Goal: Information Seeking & Learning: Learn about a topic

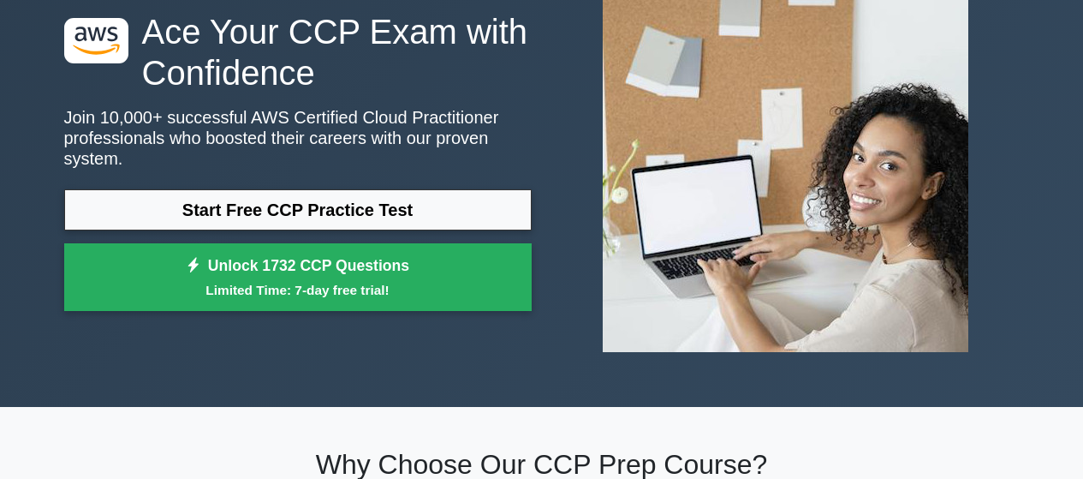
scroll to position [109, 0]
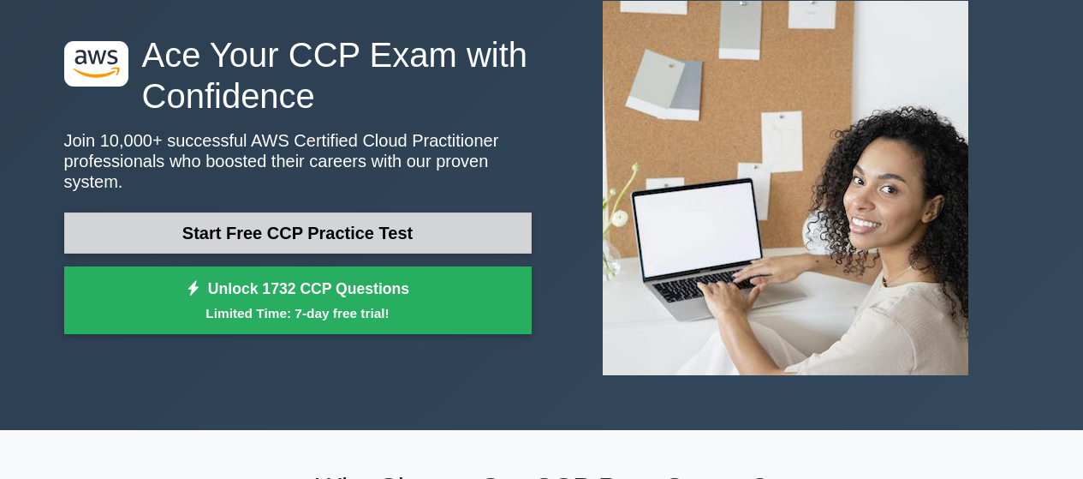
click at [236, 222] on link "Start Free CCP Practice Test" at bounding box center [298, 232] width 468 height 41
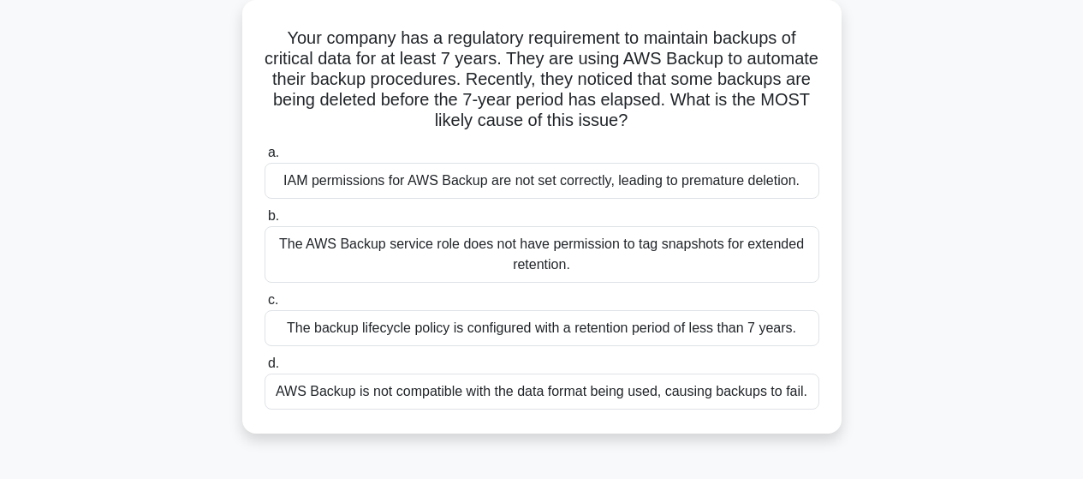
scroll to position [124, 0]
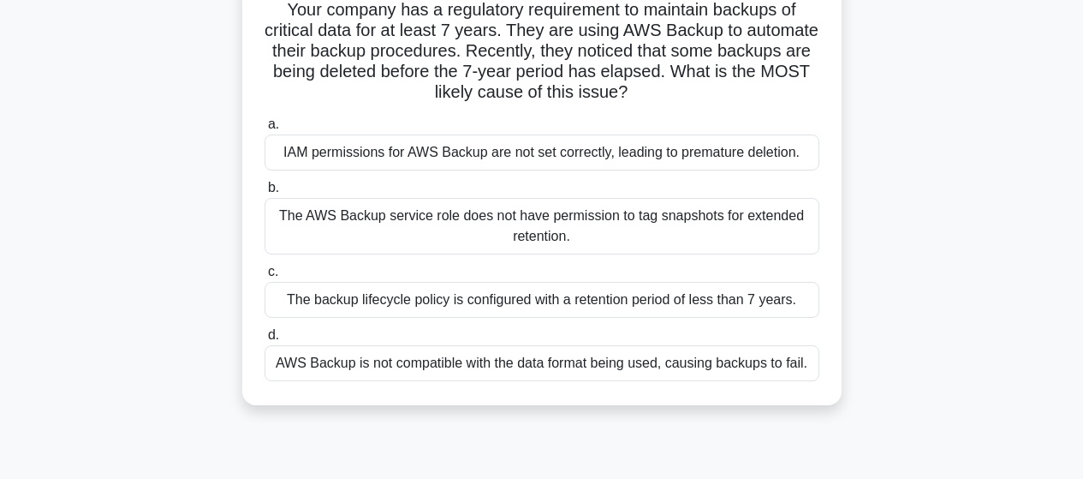
click at [534, 157] on div "IAM permissions for AWS Backup are not set correctly, leading to premature dele…" at bounding box center [542, 152] width 555 height 36
click at [265, 130] on input "a. IAM permissions for AWS Backup are not set correctly, leading to premature d…" at bounding box center [265, 124] width 0 height 11
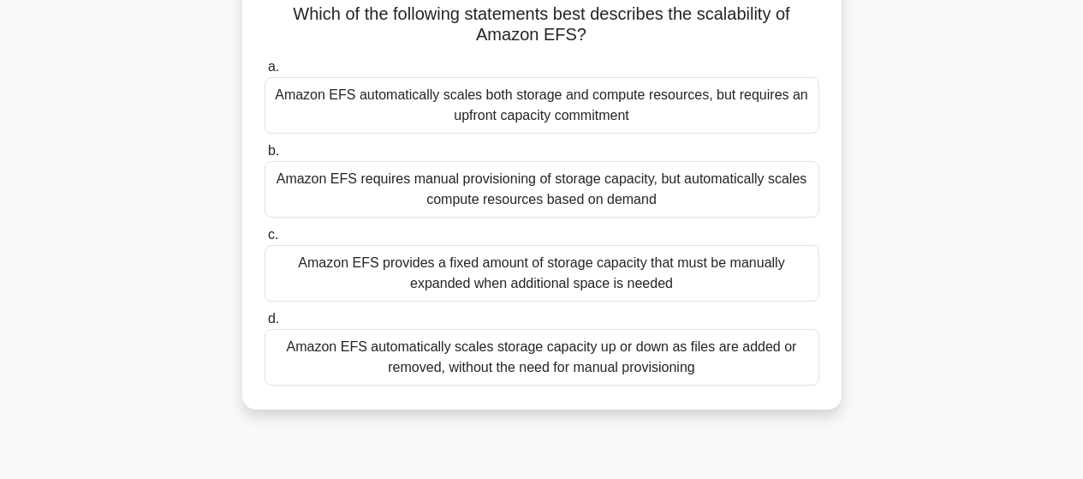
scroll to position [0, 0]
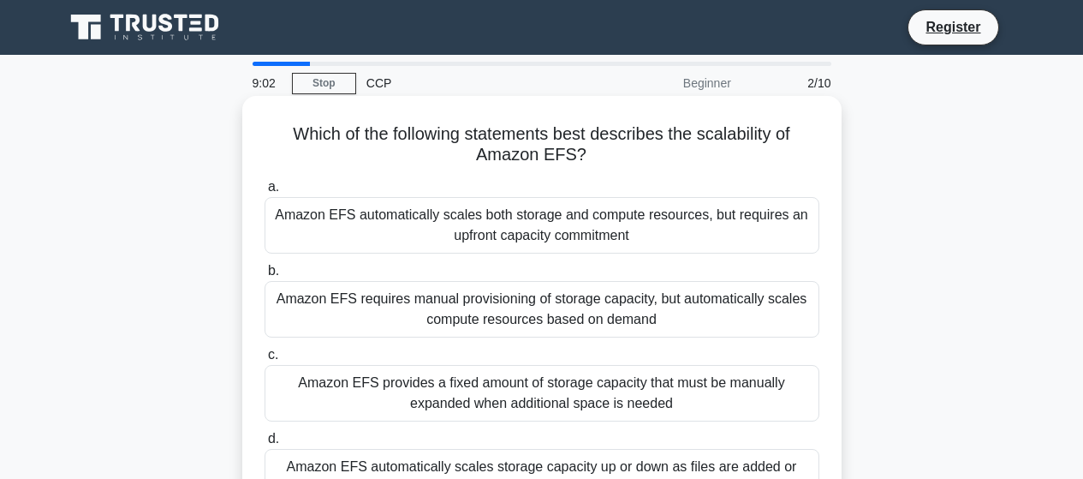
click at [313, 146] on h5 "Which of the following statements best describes the scalability of Amazon EFS?…" at bounding box center [542, 144] width 558 height 43
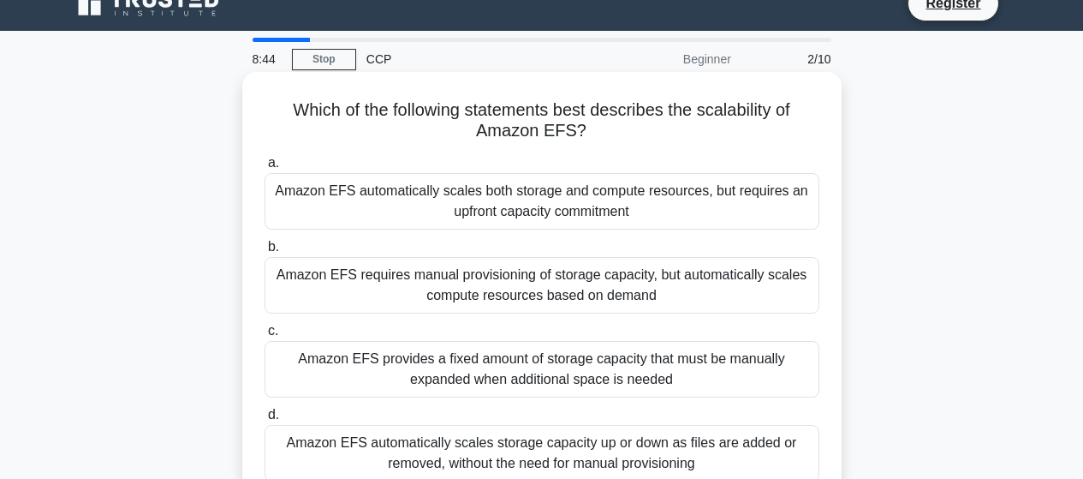
scroll to position [83, 0]
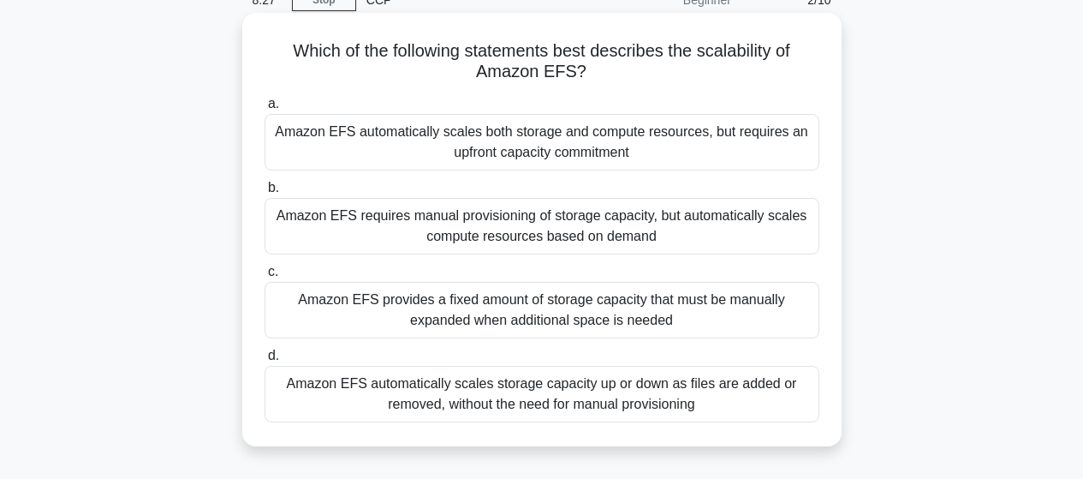
click at [597, 230] on div "Amazon EFS requires manual provisioning of storage capacity, but automatically …" at bounding box center [542, 226] width 555 height 57
click at [265, 194] on input "b. Amazon EFS requires manual provisioning of storage capacity, but automatical…" at bounding box center [265, 187] width 0 height 11
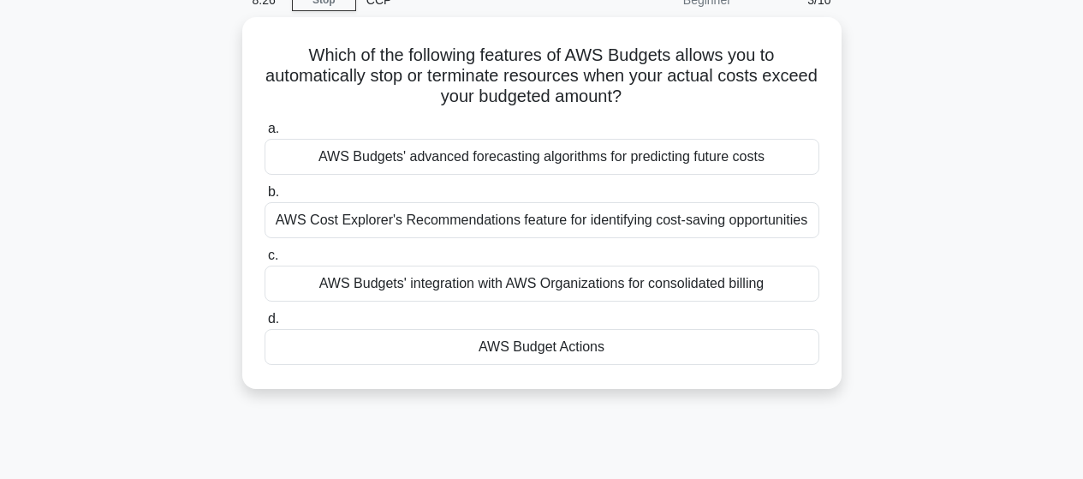
scroll to position [0, 0]
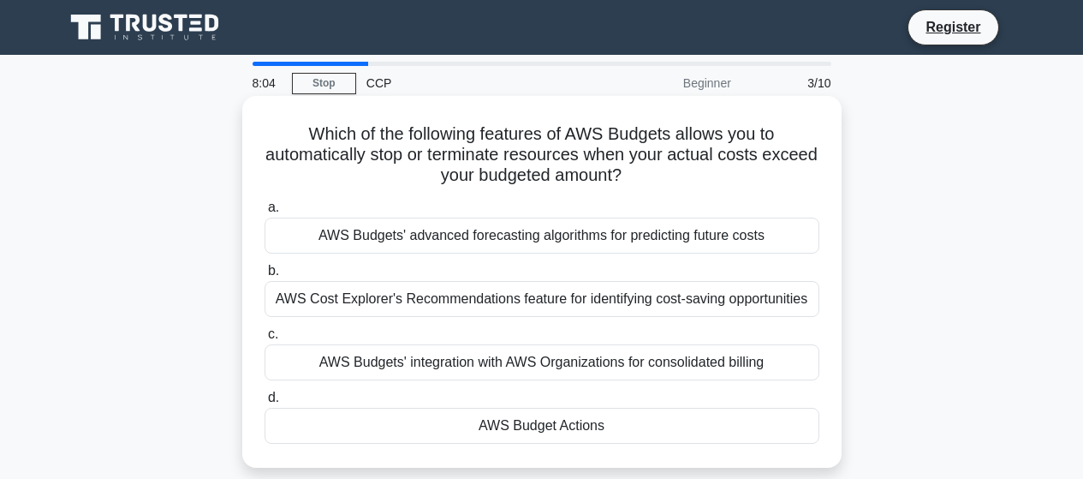
click at [719, 237] on div "AWS Budgets' advanced forecasting algorithms for predicting future costs" at bounding box center [542, 236] width 555 height 36
click at [265, 213] on input "a. AWS Budgets' advanced forecasting algorithms for predicting future costs" at bounding box center [265, 207] width 0 height 11
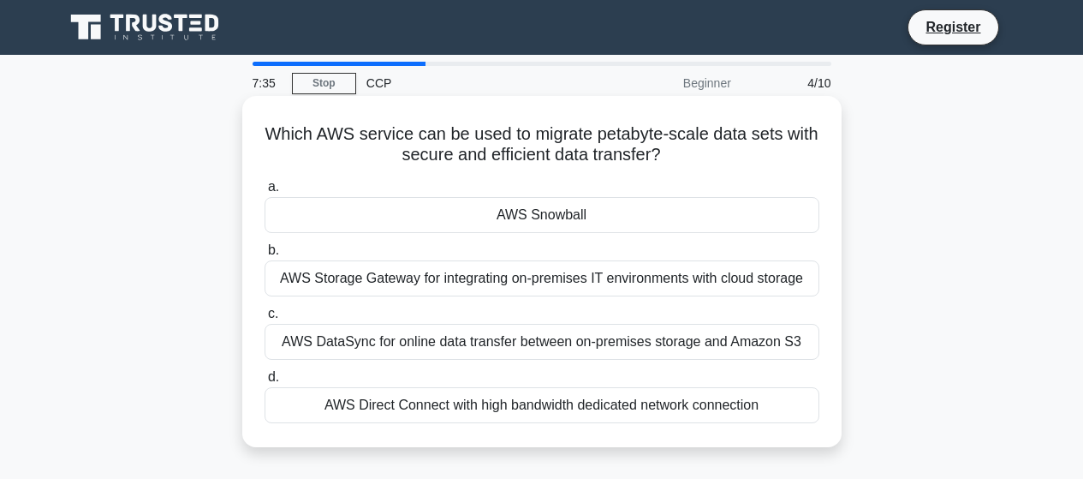
click at [541, 212] on div "AWS Snowball" at bounding box center [542, 215] width 555 height 36
click at [265, 193] on input "a. AWS Snowball" at bounding box center [265, 187] width 0 height 11
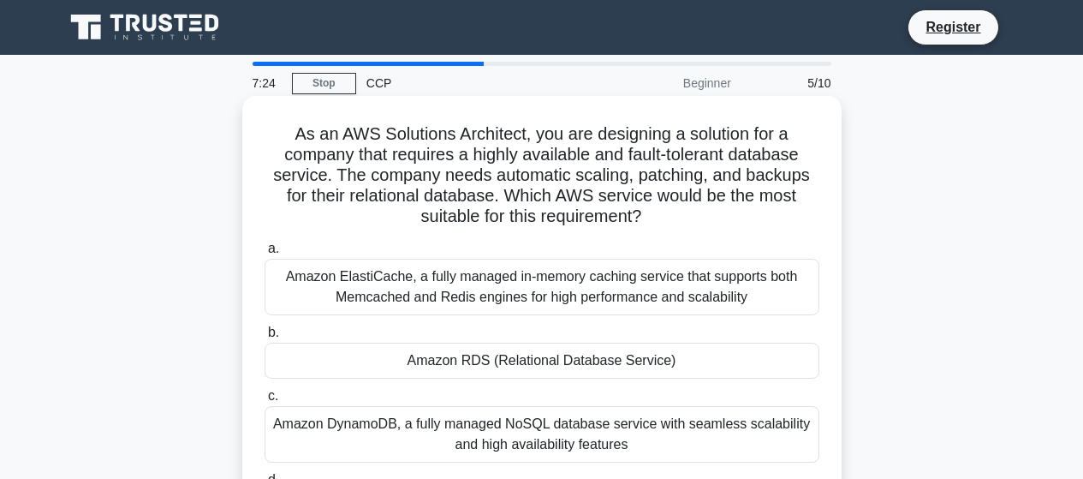
scroll to position [24, 0]
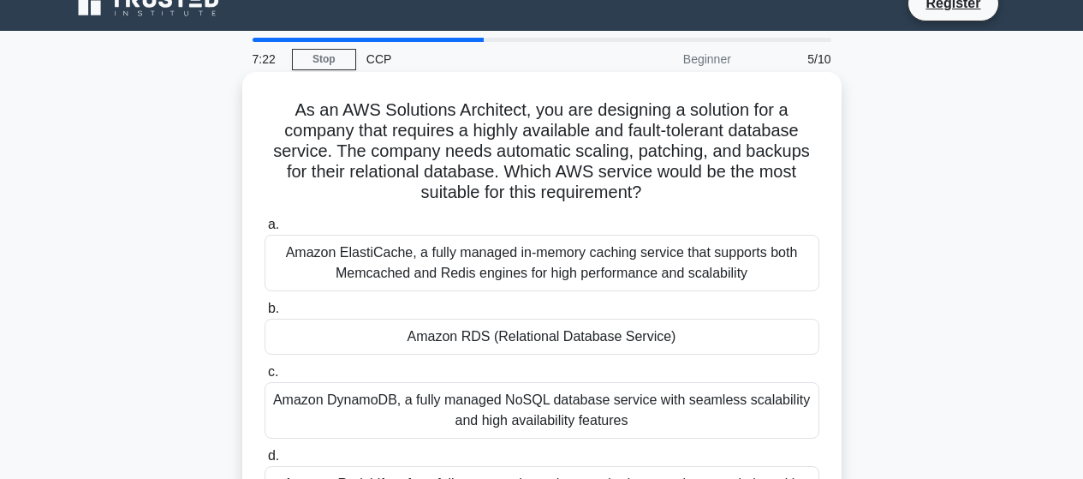
click at [481, 331] on div "Amazon RDS (Relational Database Service)" at bounding box center [542, 337] width 555 height 36
click at [265, 314] on input "b. Amazon RDS (Relational Database Service)" at bounding box center [265, 308] width 0 height 11
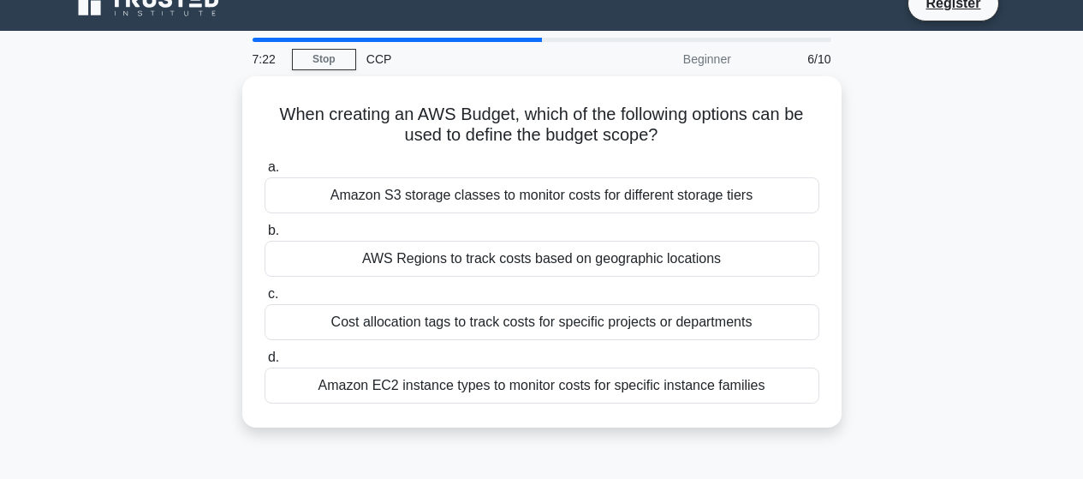
scroll to position [0, 0]
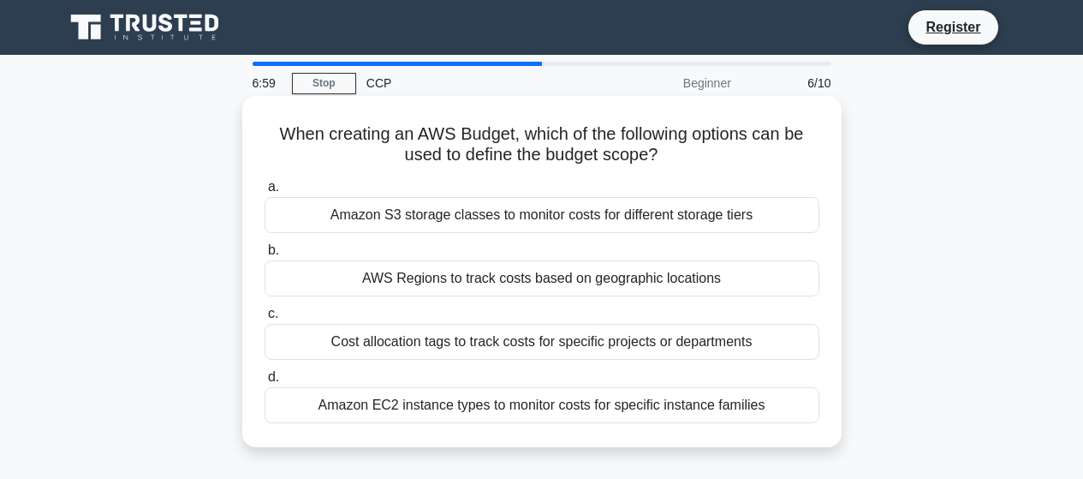
click at [550, 409] on div "Amazon EC2 instance types to monitor costs for specific instance families" at bounding box center [542, 405] width 555 height 36
click at [265, 383] on input "d. Amazon EC2 instance types to monitor costs for specific instance families" at bounding box center [265, 377] width 0 height 11
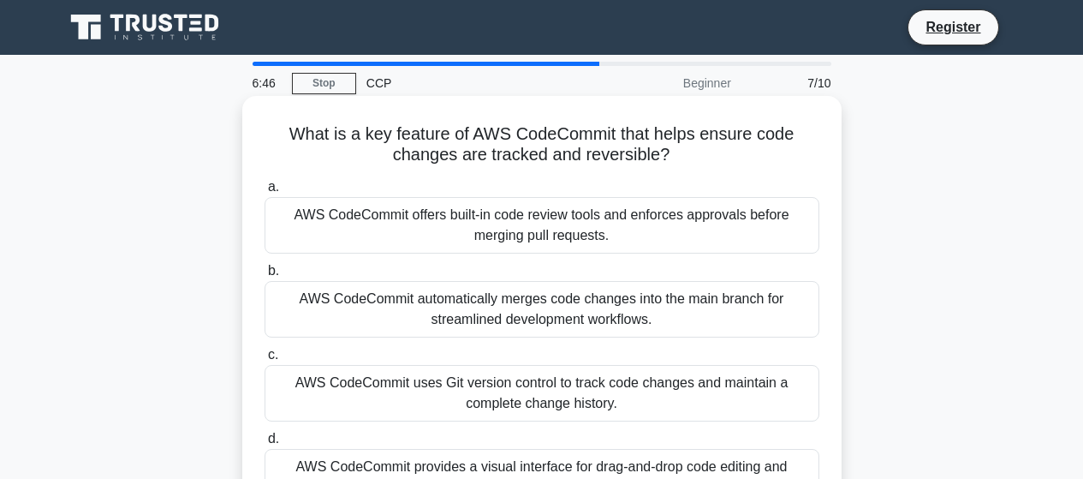
click at [483, 238] on div "AWS CodeCommit offers built-in code review tools and enforces approvals before …" at bounding box center [542, 225] width 555 height 57
click at [265, 193] on input "a. AWS CodeCommit offers built-in code review tools and enforces approvals befo…" at bounding box center [265, 187] width 0 height 11
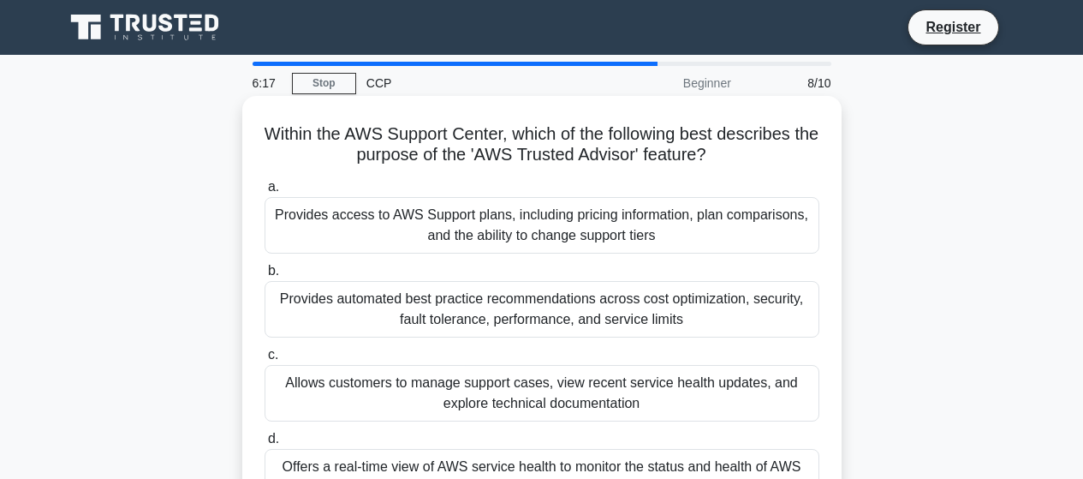
click at [607, 240] on div "Provides access to AWS Support plans, including pricing information, plan compa…" at bounding box center [542, 225] width 555 height 57
click at [265, 193] on input "a. Provides access to AWS Support plans, including pricing information, plan co…" at bounding box center [265, 187] width 0 height 11
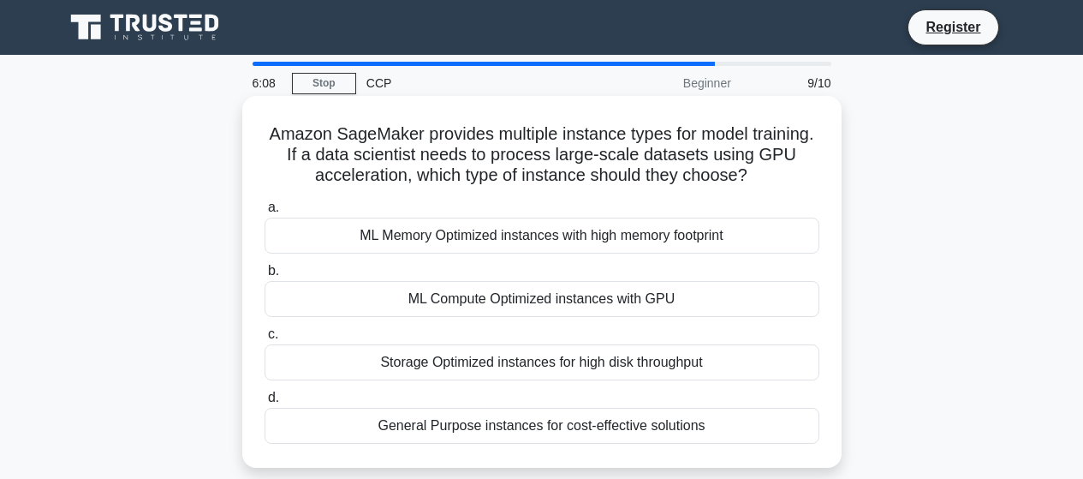
click at [553, 299] on div "ML Compute Optimized instances with GPU" at bounding box center [542, 299] width 555 height 36
click at [265, 277] on input "b. ML Compute Optimized instances with GPU" at bounding box center [265, 271] width 0 height 11
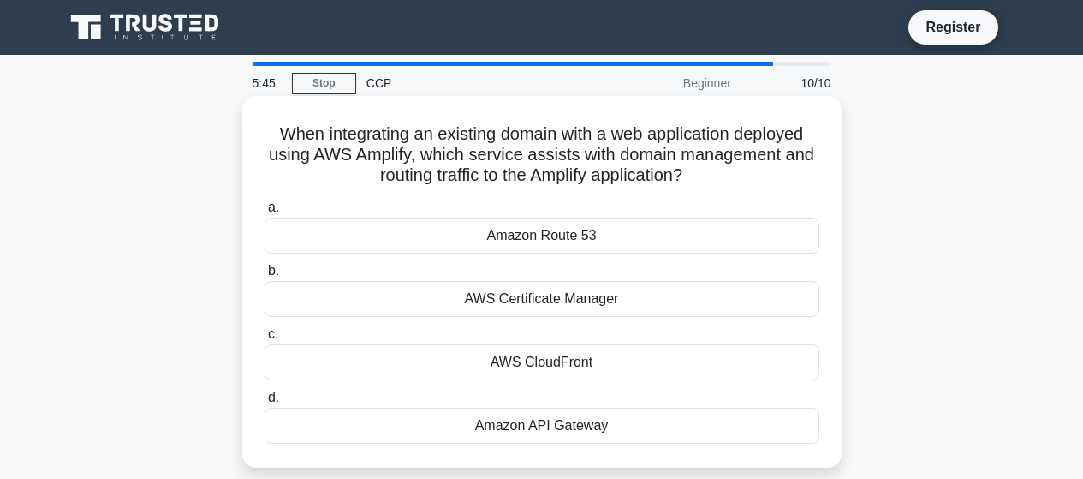
click at [585, 233] on div "Amazon Route 53" at bounding box center [542, 236] width 555 height 36
click at [265, 213] on input "a. Amazon Route 53" at bounding box center [265, 207] width 0 height 11
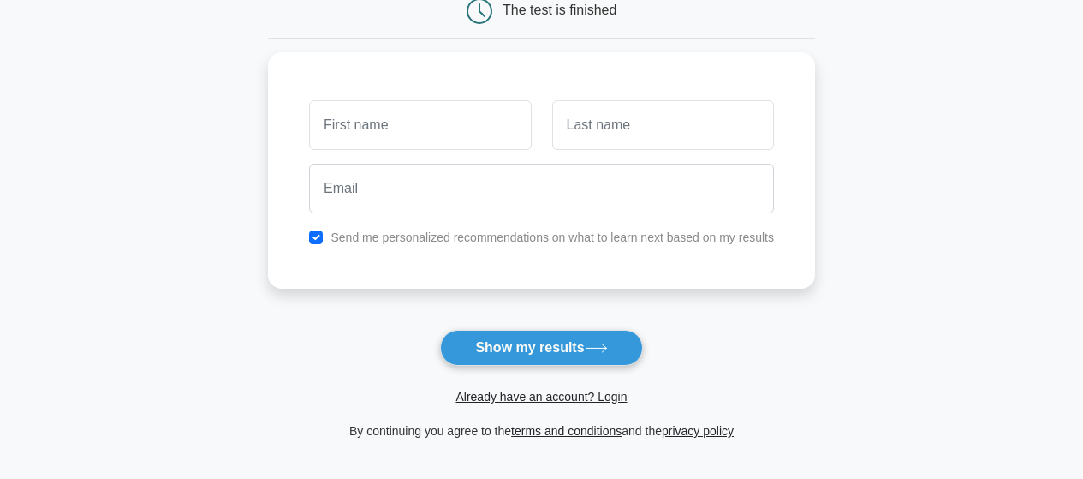
scroll to position [165, 0]
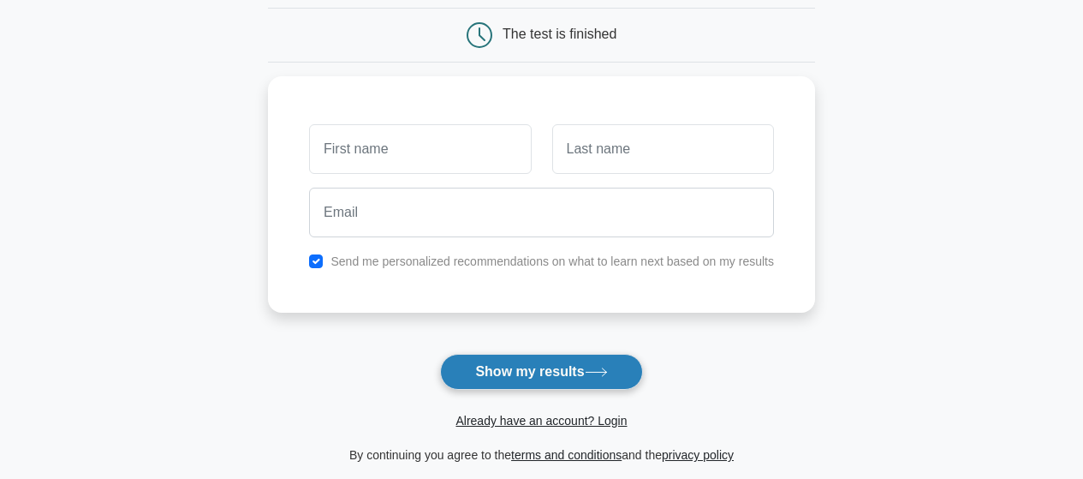
click at [561, 370] on button "Show my results" at bounding box center [541, 372] width 202 height 36
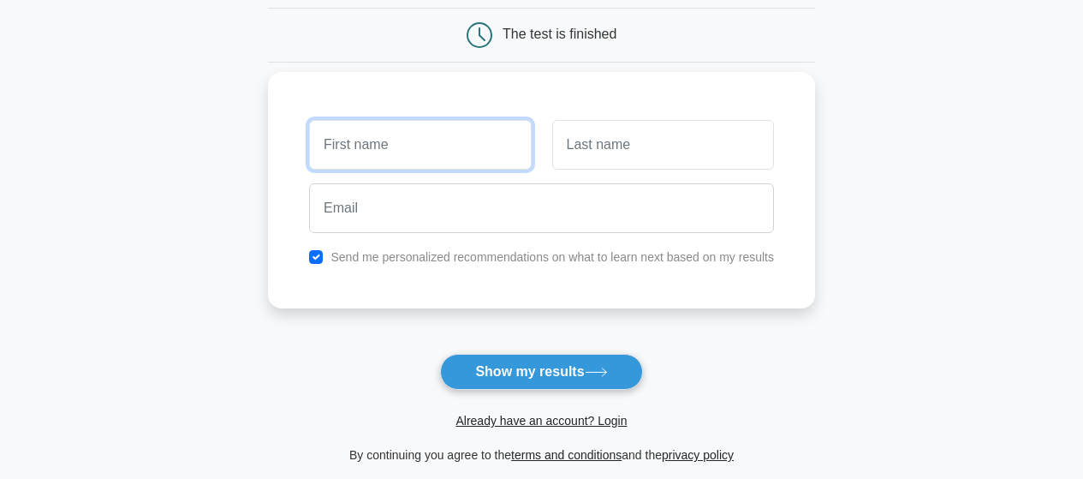
click at [399, 150] on input "text" at bounding box center [420, 145] width 222 height 50
type input "vijai"
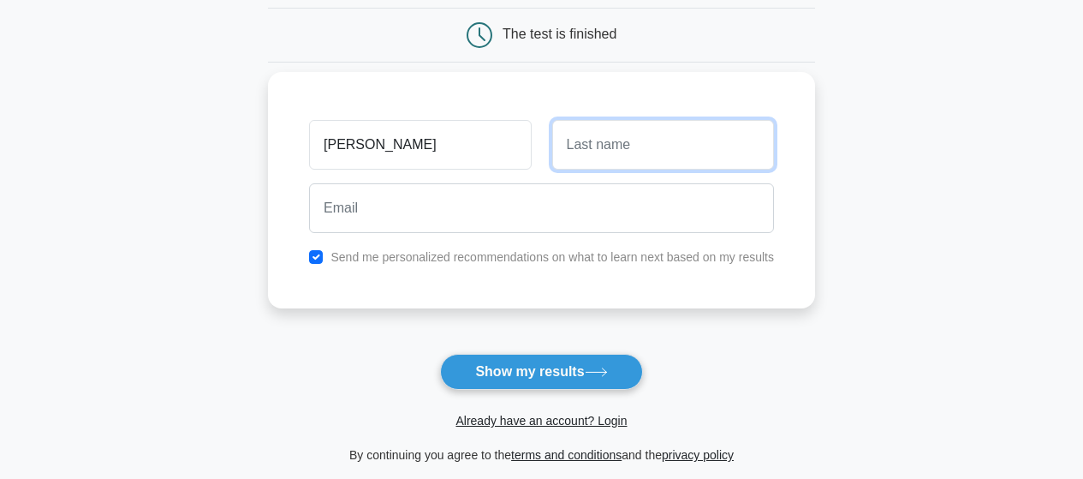
click at [644, 141] on input "text" at bounding box center [663, 145] width 222 height 50
type input "j"
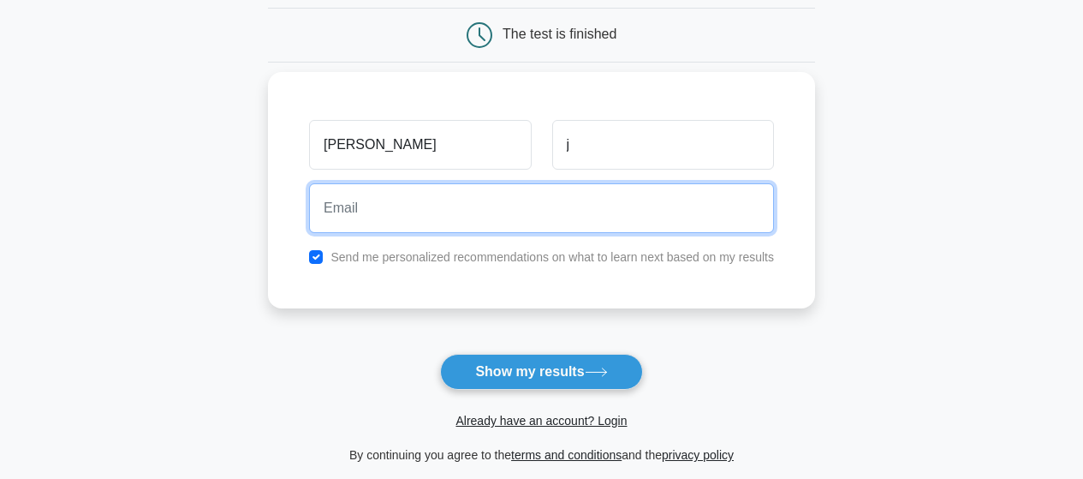
click at [486, 202] on input "email" at bounding box center [541, 208] width 465 height 50
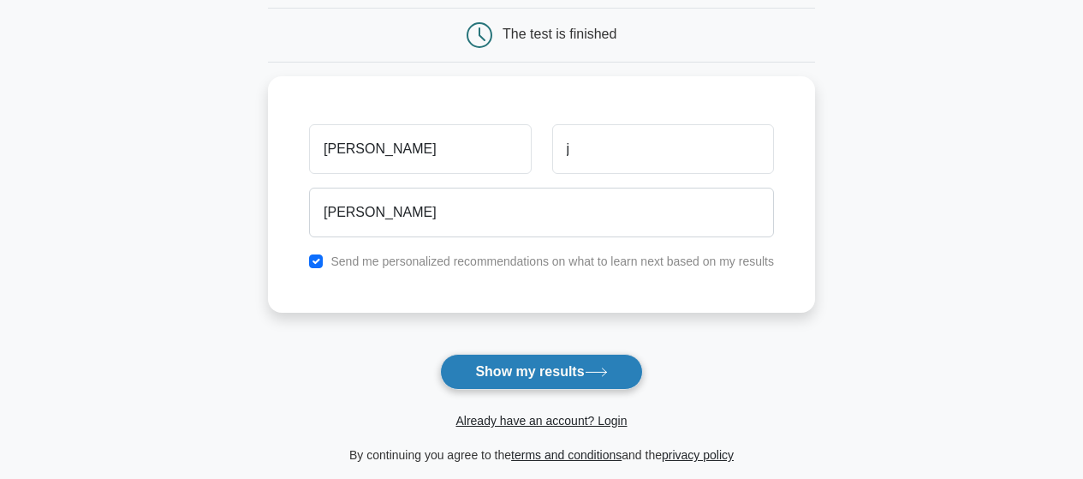
click at [566, 373] on button "Show my results" at bounding box center [541, 372] width 202 height 36
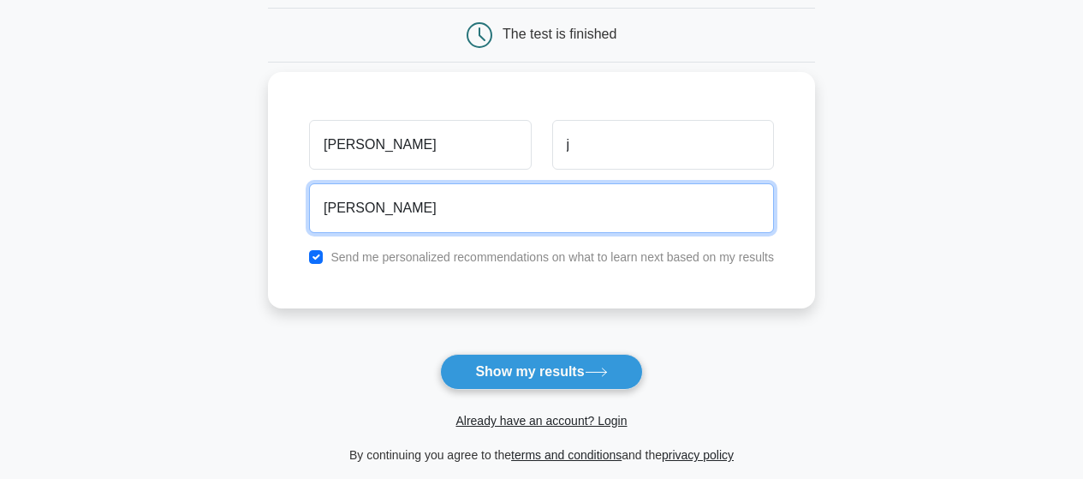
click at [417, 212] on input "vijai" at bounding box center [541, 208] width 465 height 50
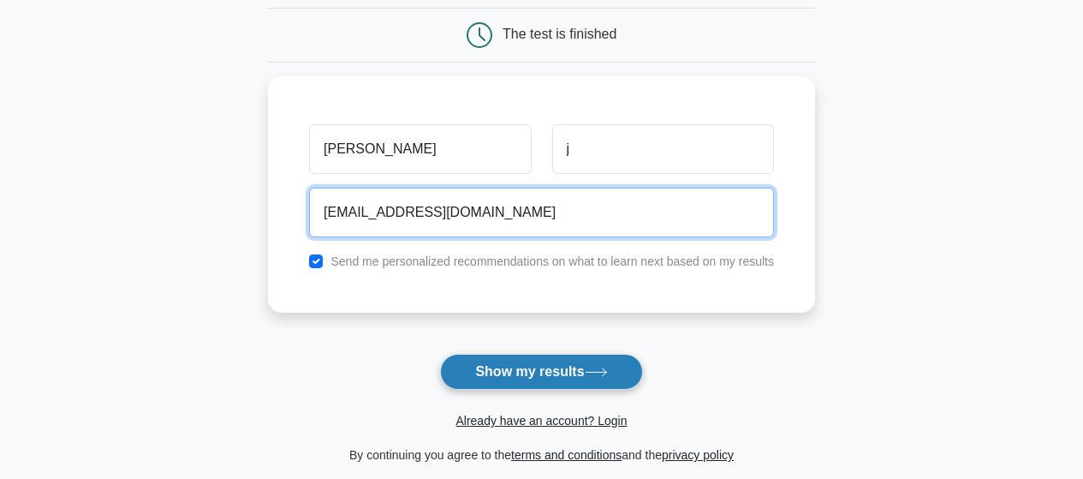
type input "vijairag77@gmail.com"
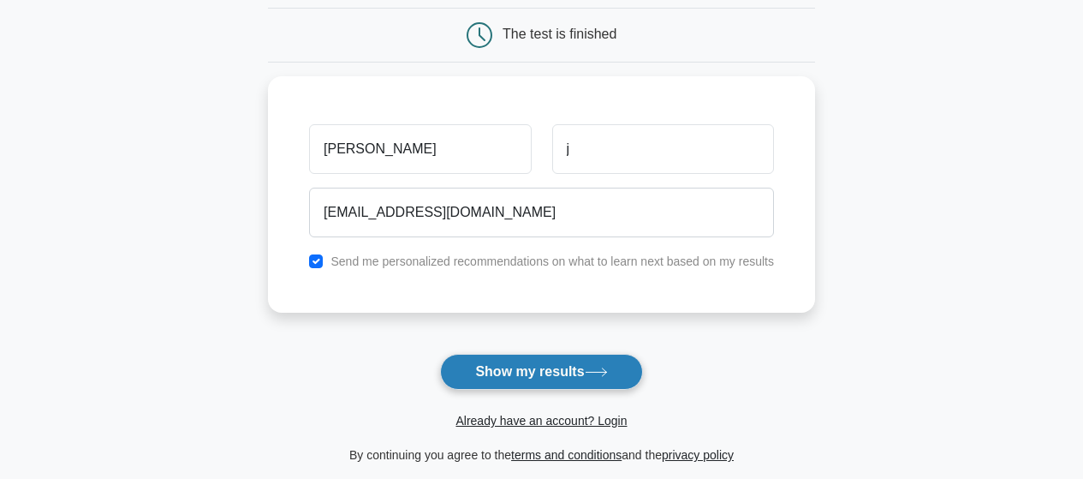
click at [500, 375] on button "Show my results" at bounding box center [541, 372] width 202 height 36
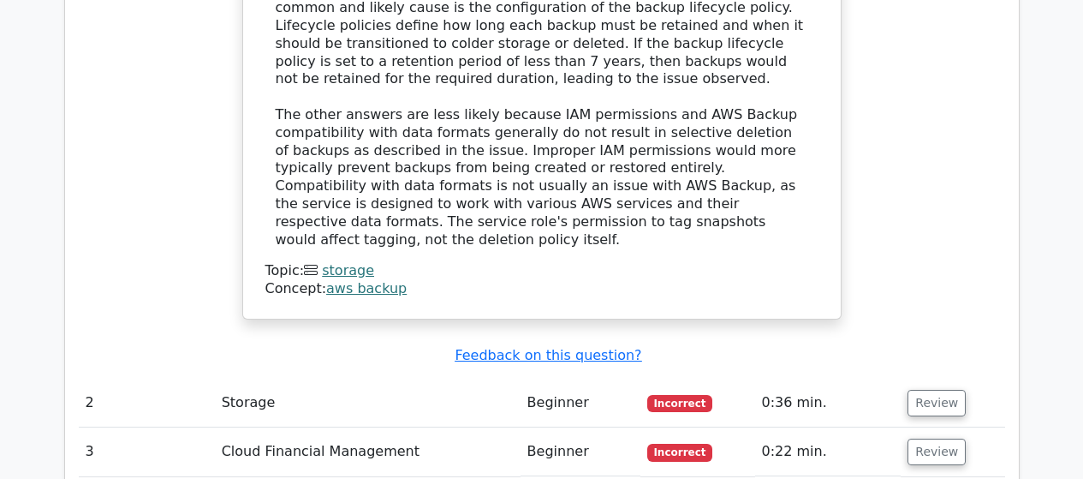
scroll to position [2096, 0]
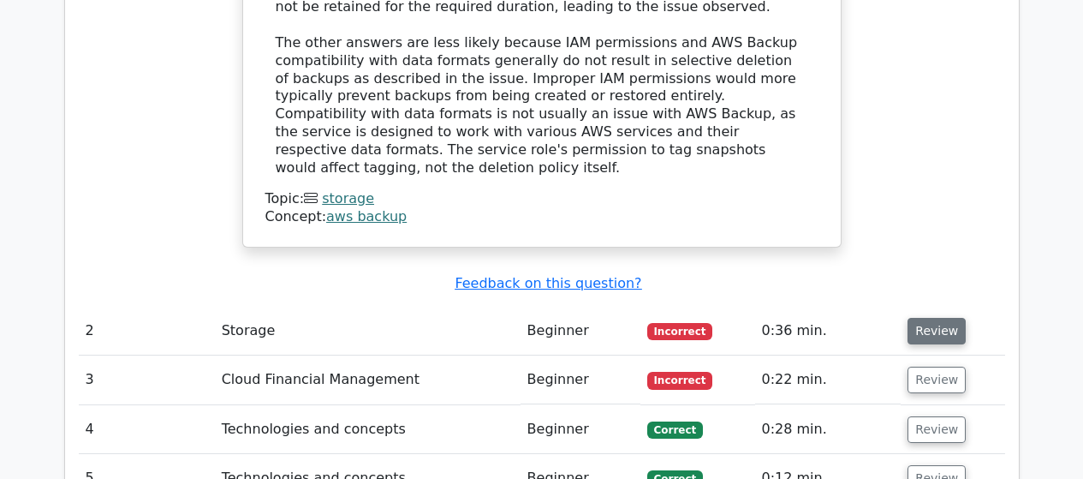
click at [930, 318] on button "Review" at bounding box center [937, 331] width 58 height 27
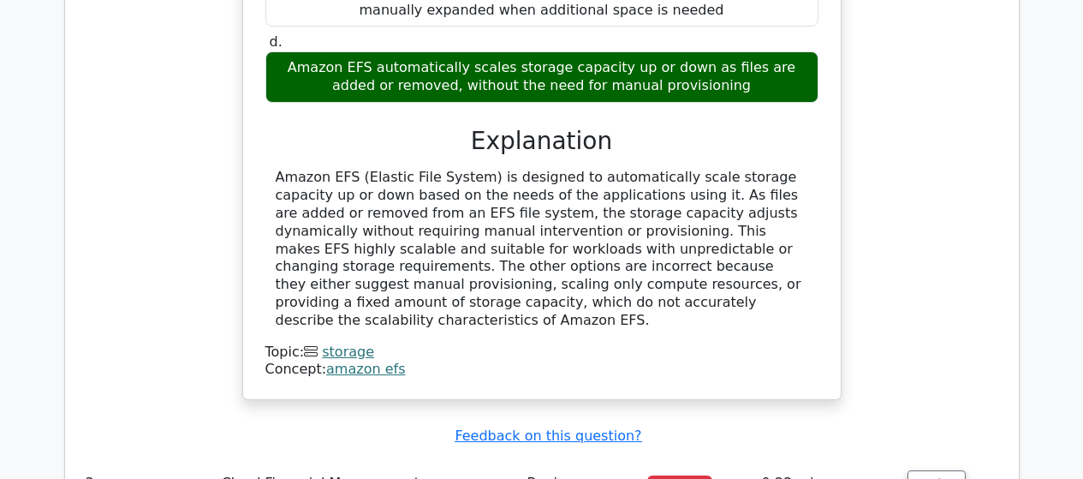
scroll to position [2832, 0]
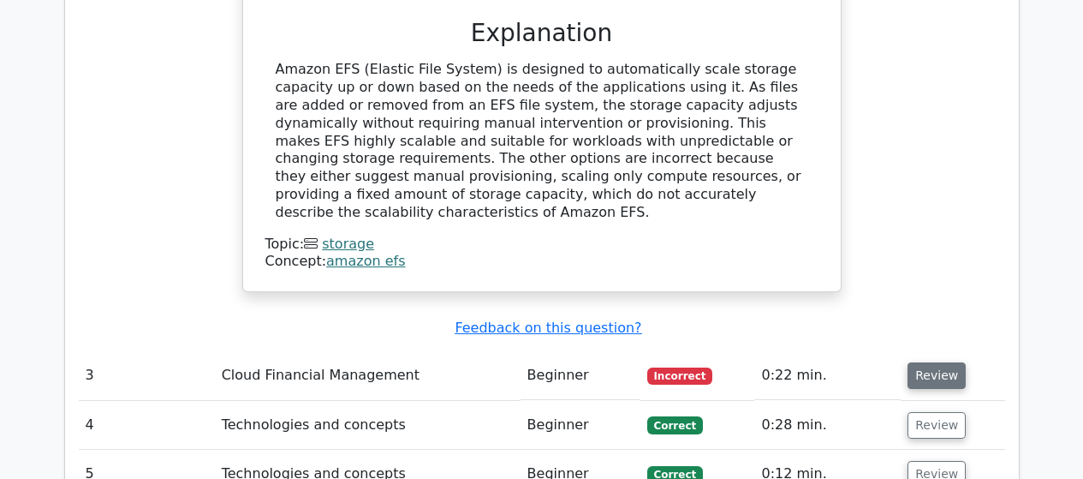
click at [943, 362] on button "Review" at bounding box center [937, 375] width 58 height 27
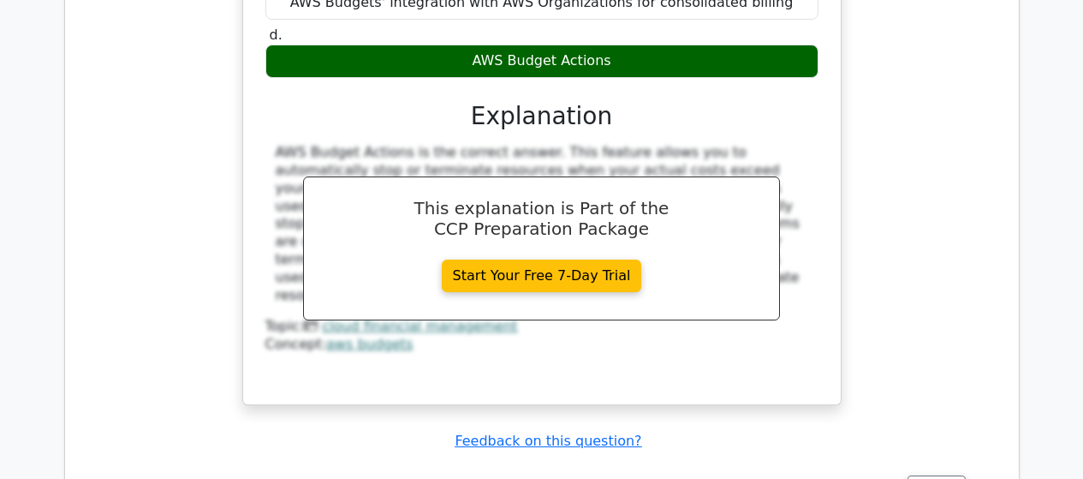
scroll to position [3531, 0]
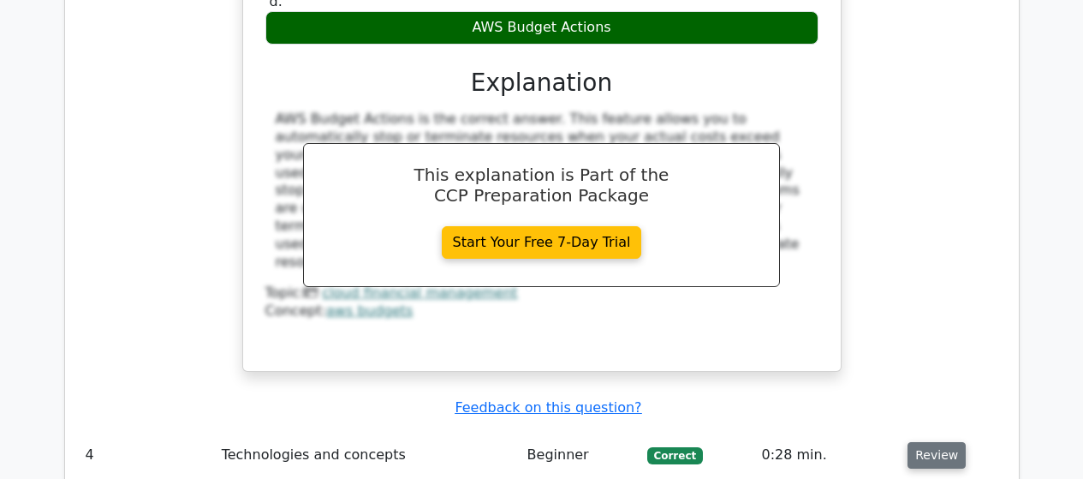
click at [920, 442] on button "Review" at bounding box center [937, 455] width 58 height 27
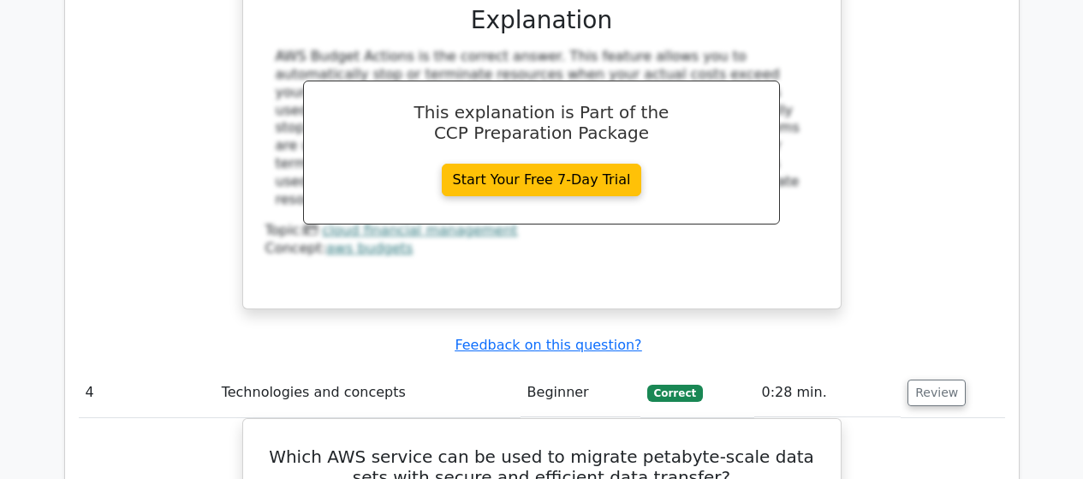
scroll to position [3622, 0]
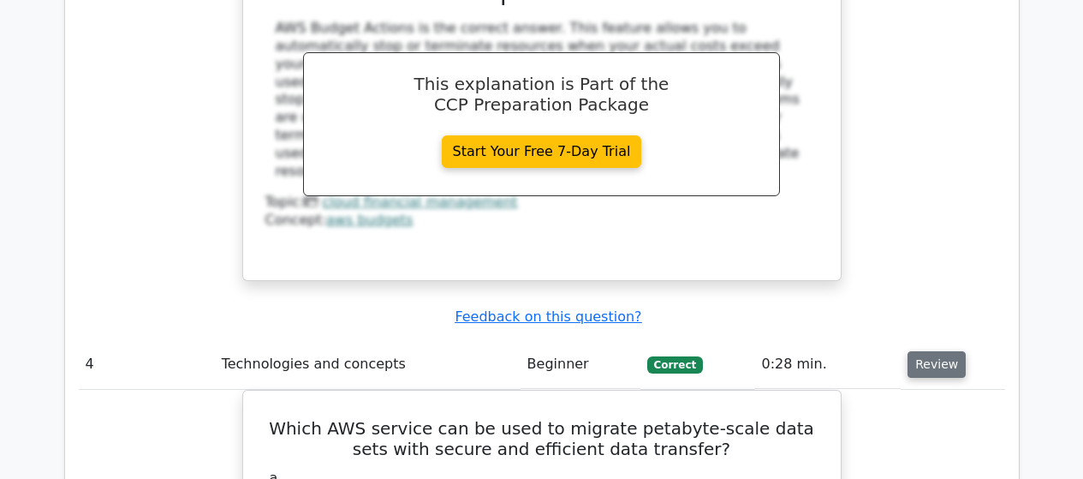
click at [923, 351] on button "Review" at bounding box center [937, 364] width 58 height 27
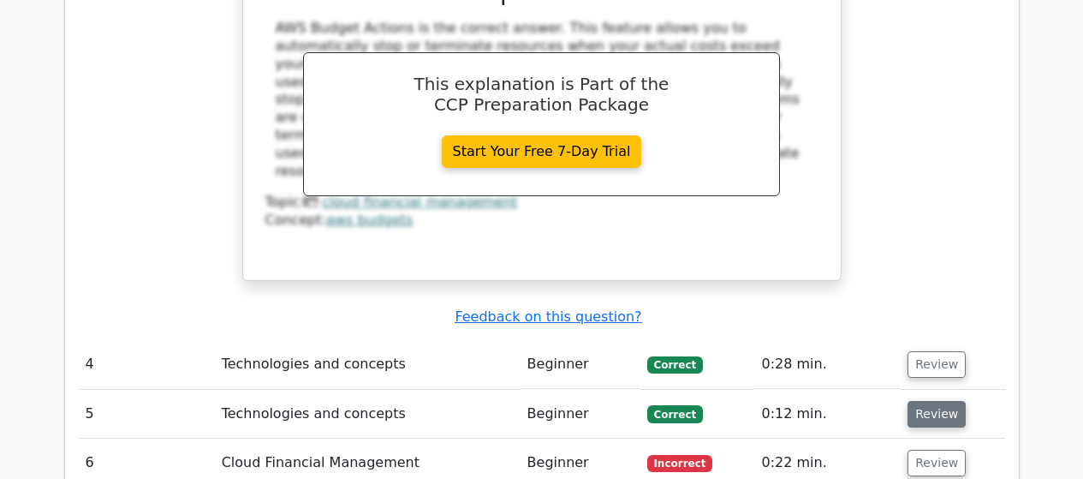
click at [940, 401] on button "Review" at bounding box center [937, 414] width 58 height 27
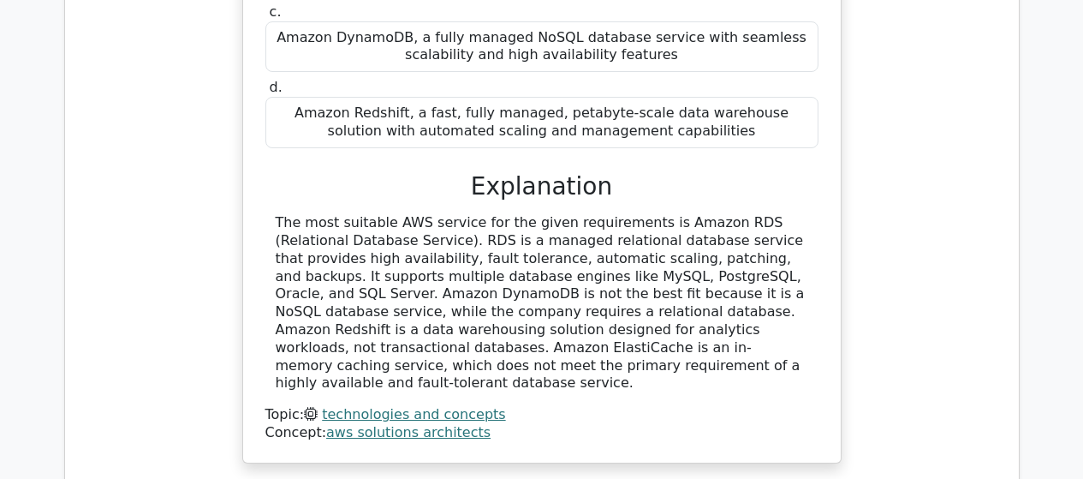
scroll to position [4401, 0]
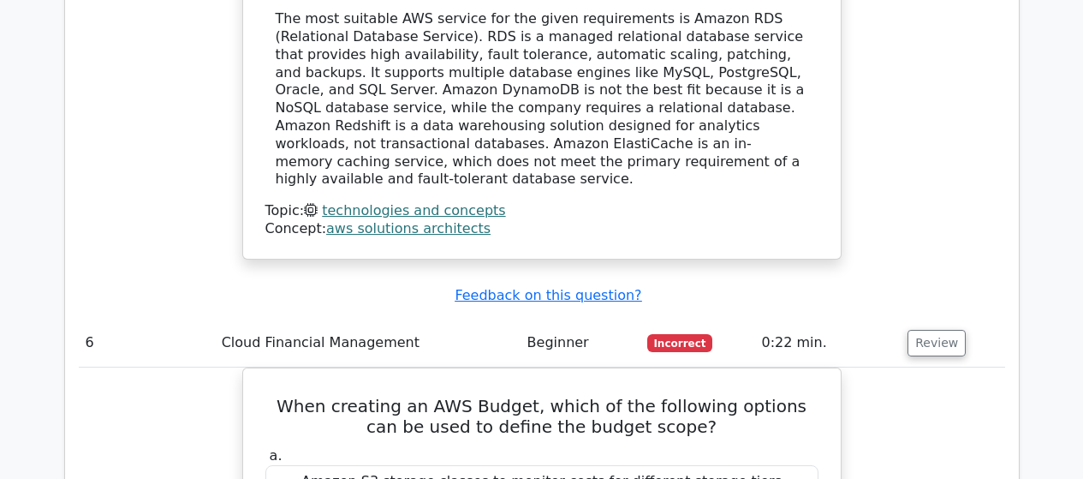
scroll to position [4587, 0]
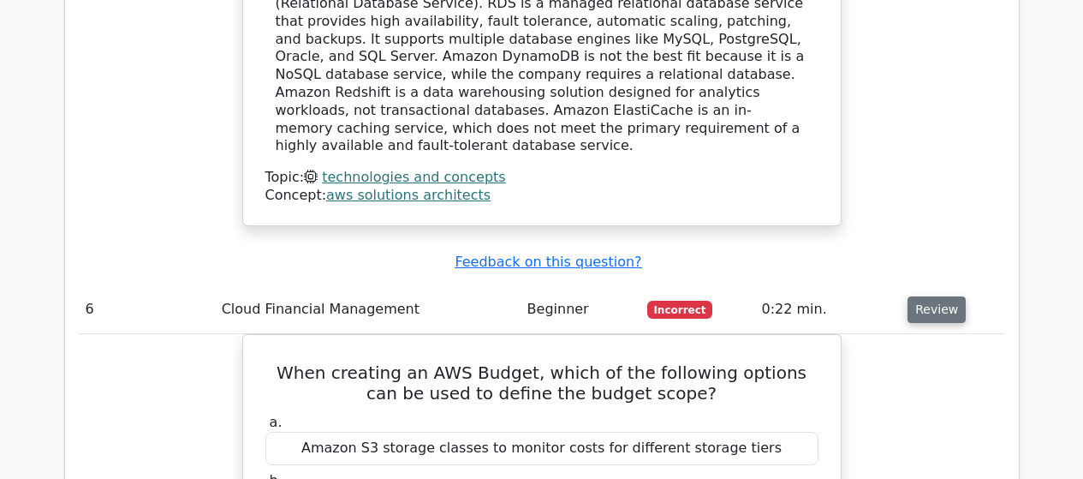
click at [924, 296] on button "Review" at bounding box center [937, 309] width 58 height 27
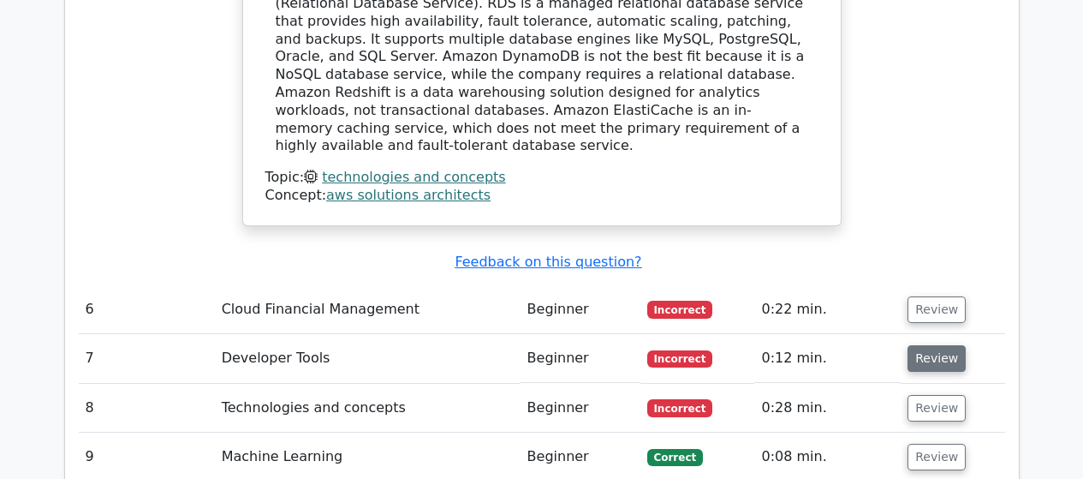
click at [922, 345] on button "Review" at bounding box center [937, 358] width 58 height 27
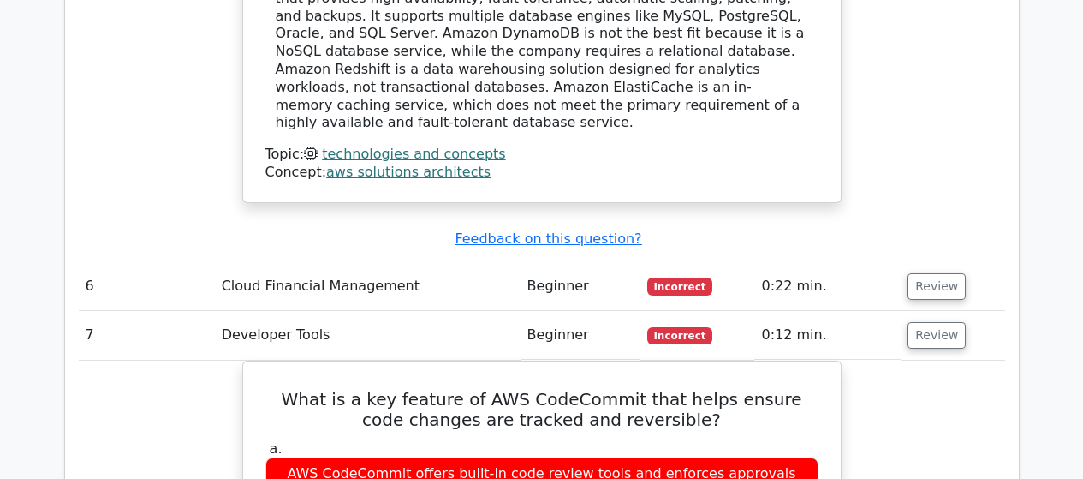
scroll to position [4644, 0]
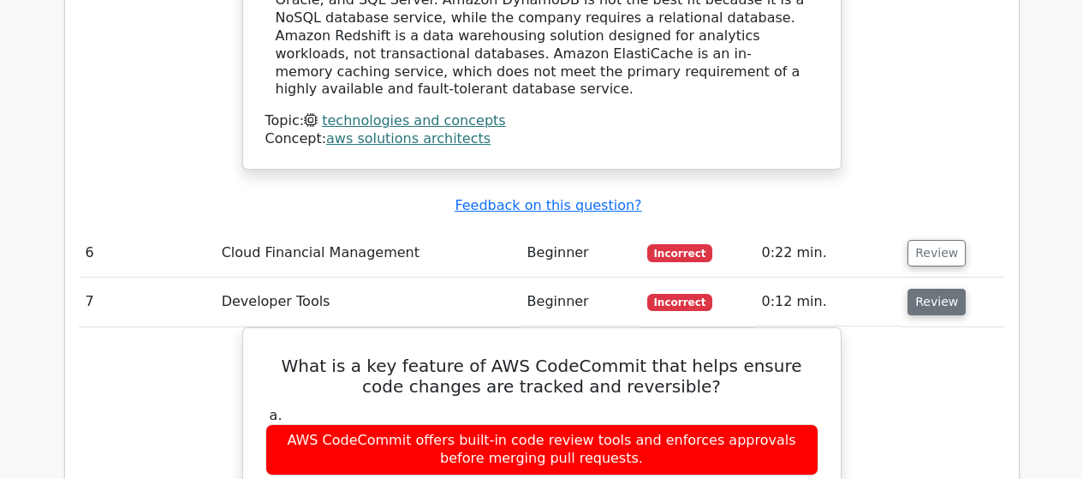
click at [930, 289] on button "Review" at bounding box center [937, 302] width 58 height 27
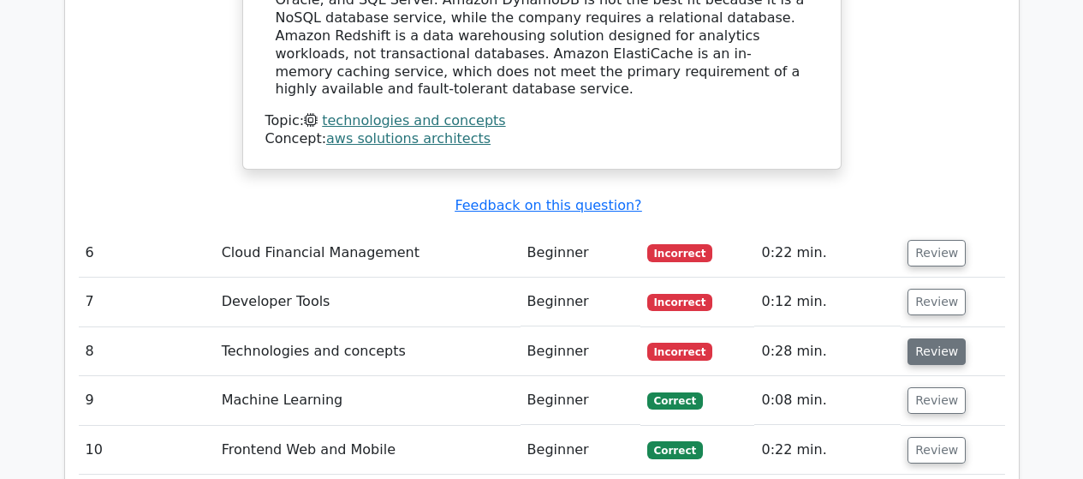
click at [924, 338] on button "Review" at bounding box center [937, 351] width 58 height 27
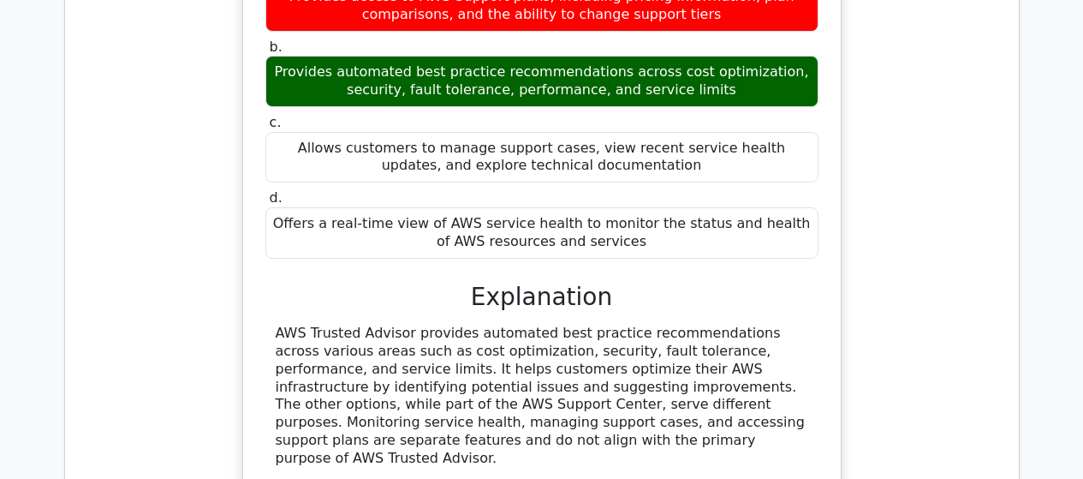
scroll to position [5176, 0]
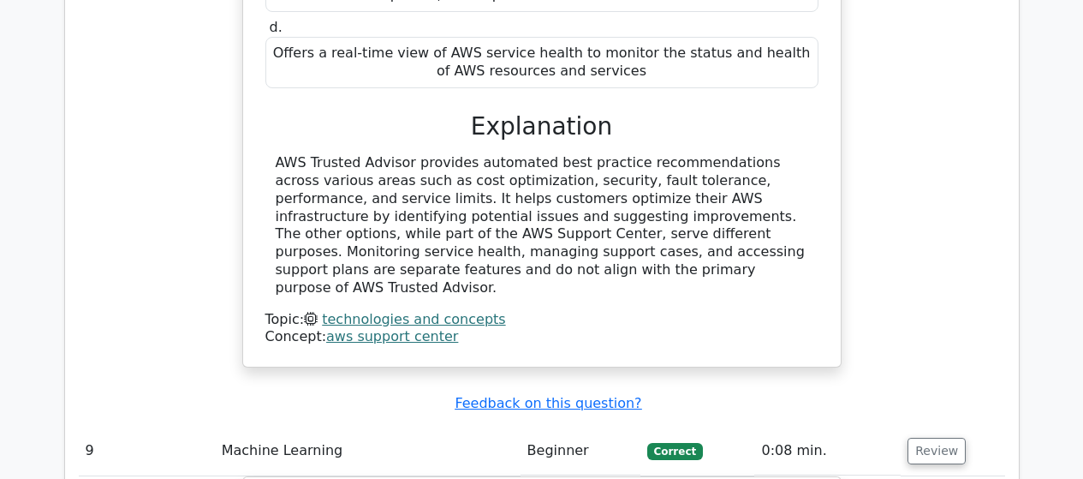
scroll to position [5370, 0]
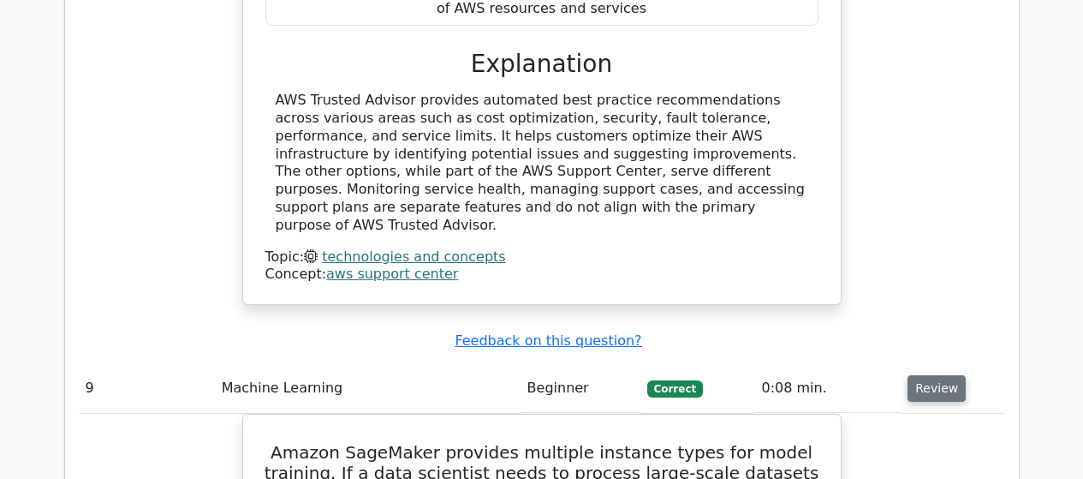
click at [938, 375] on button "Review" at bounding box center [937, 388] width 58 height 27
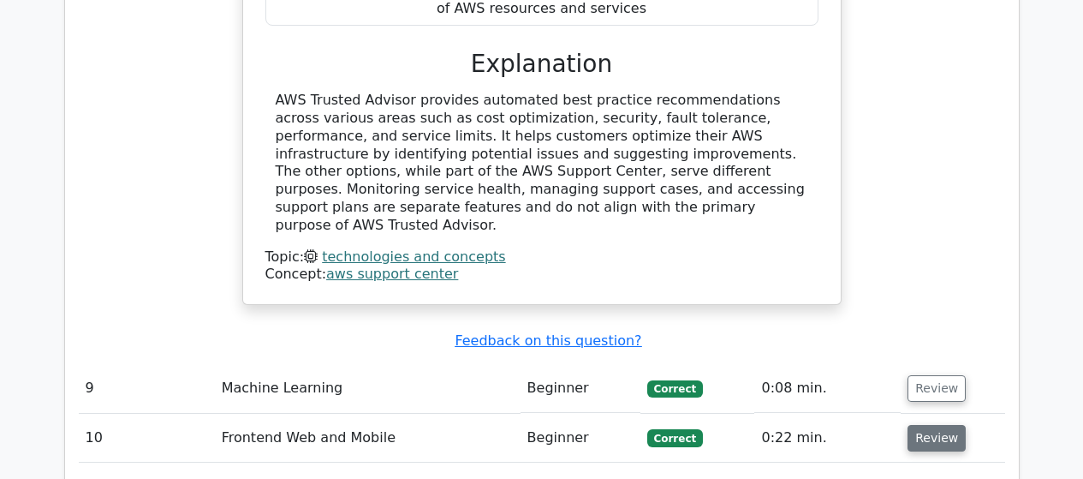
click at [921, 425] on button "Review" at bounding box center [937, 438] width 58 height 27
click at [916, 425] on button "Review" at bounding box center [937, 438] width 58 height 27
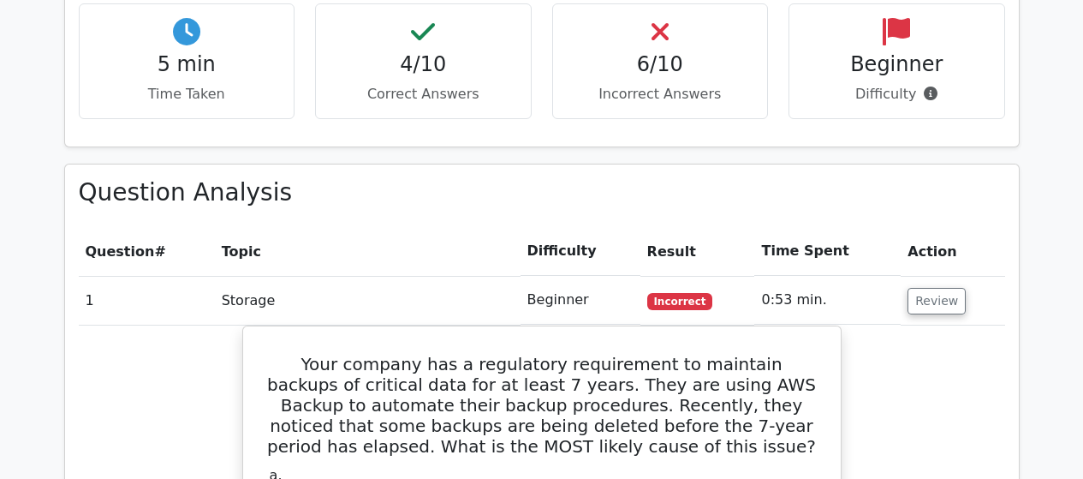
scroll to position [0, 0]
